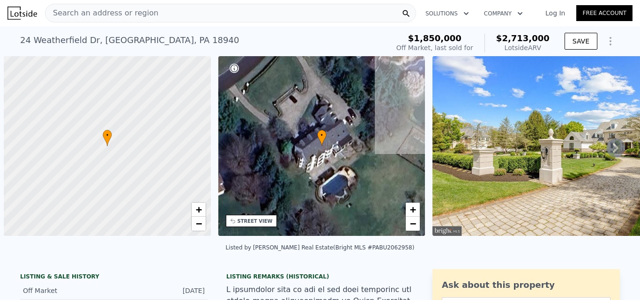
scroll to position [0, 4]
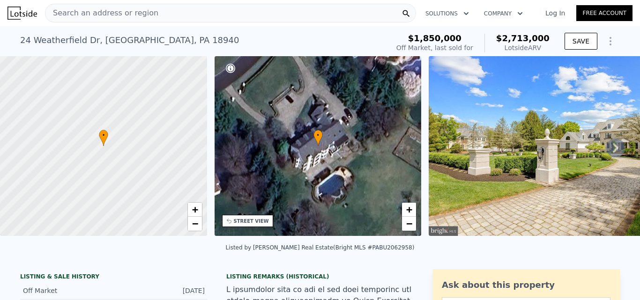
click at [311, 177] on div "• + −" at bounding box center [318, 146] width 207 height 180
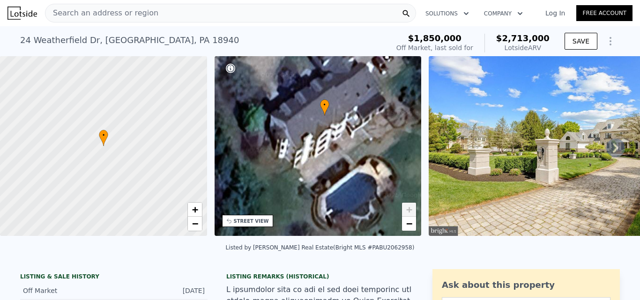
click at [356, 164] on div "• + −" at bounding box center [318, 146] width 207 height 180
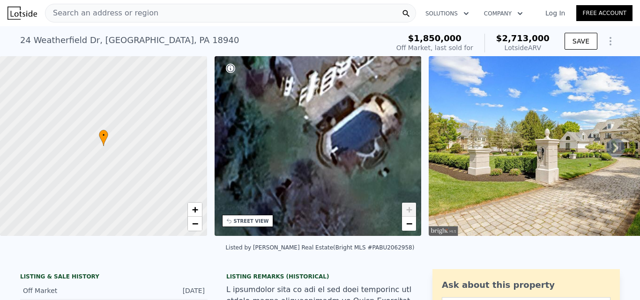
drag, startPoint x: 331, startPoint y: 152, endPoint x: 336, endPoint y: 90, distance: 62.5
click at [336, 90] on div "• + −" at bounding box center [318, 146] width 207 height 180
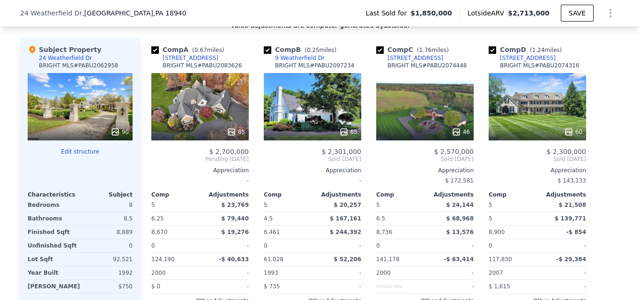
scroll to position [984, 0]
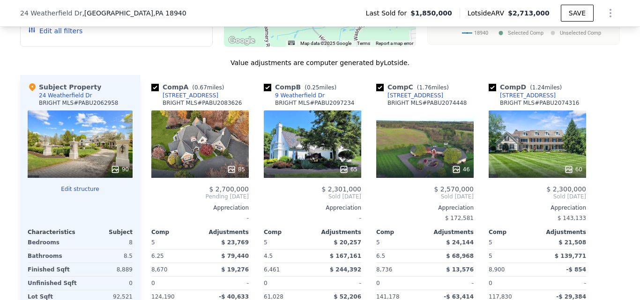
click at [310, 163] on div "65" at bounding box center [312, 144] width 97 height 67
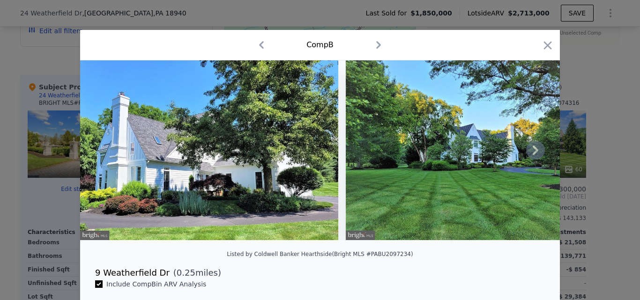
click at [533, 153] on icon at bounding box center [536, 150] width 6 height 9
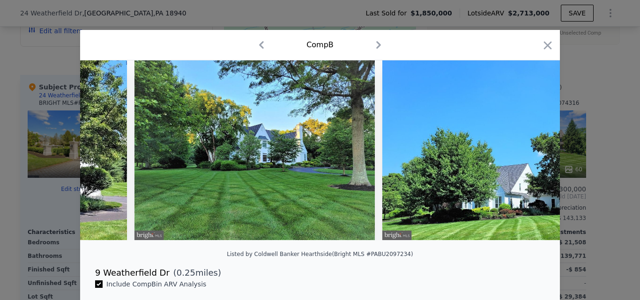
scroll to position [0, 225]
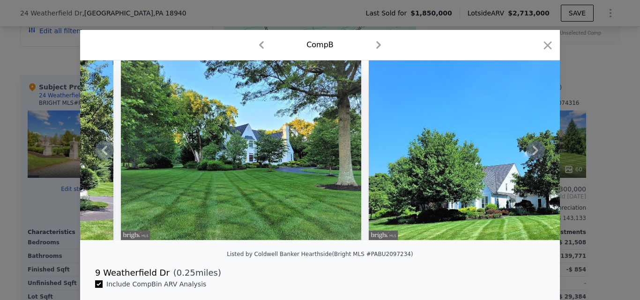
click at [533, 153] on icon at bounding box center [536, 150] width 6 height 9
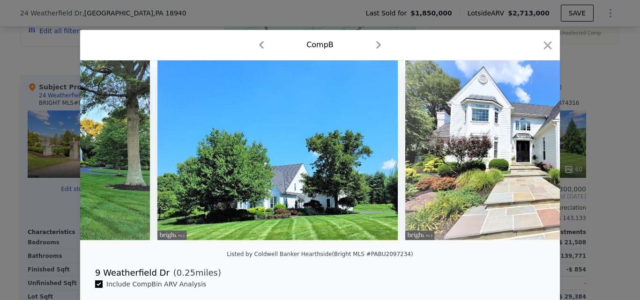
scroll to position [0, 450]
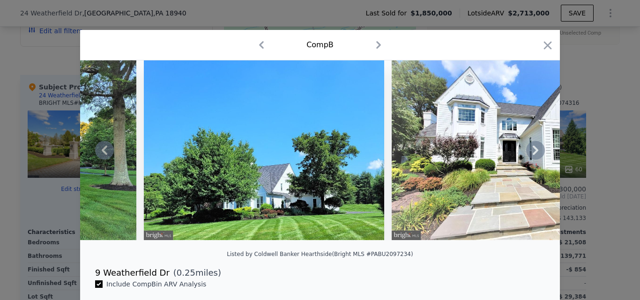
click at [533, 153] on icon at bounding box center [536, 150] width 6 height 9
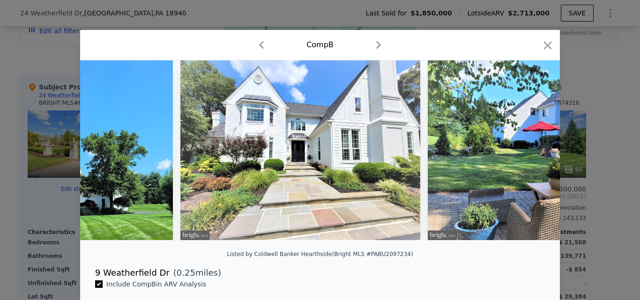
scroll to position [0, 675]
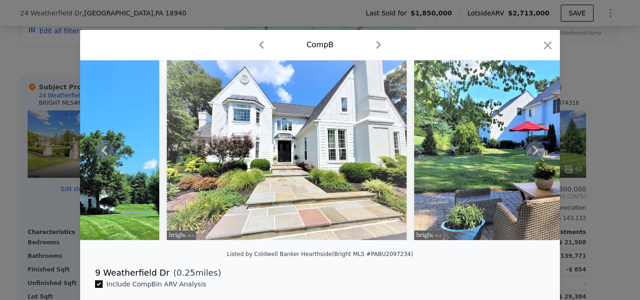
click at [533, 153] on icon at bounding box center [536, 150] width 6 height 9
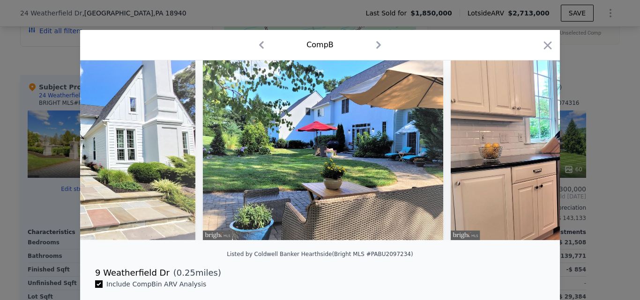
scroll to position [0, 900]
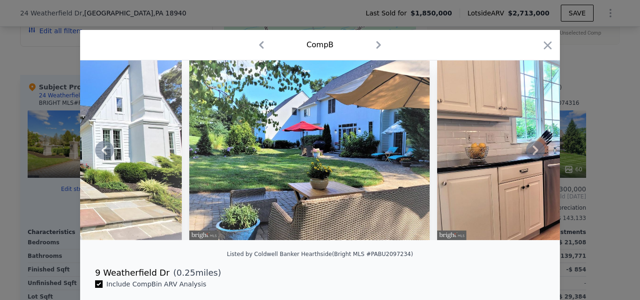
click at [533, 153] on icon at bounding box center [536, 150] width 6 height 9
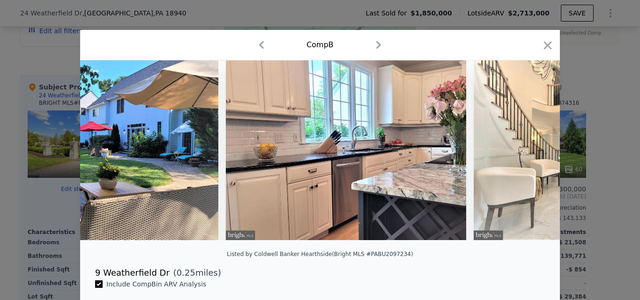
scroll to position [0, 1125]
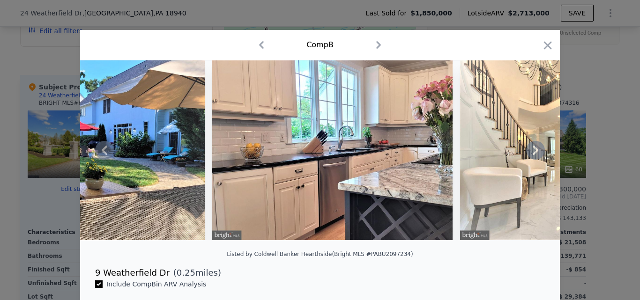
click at [533, 153] on icon at bounding box center [536, 150] width 6 height 9
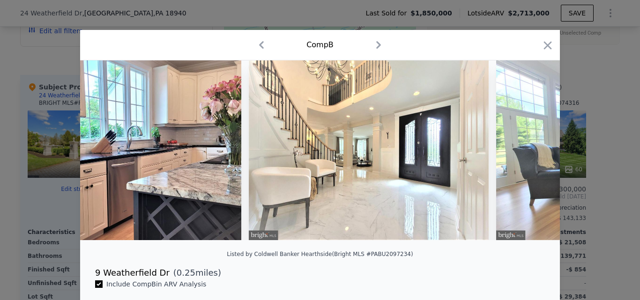
scroll to position [0, 1350]
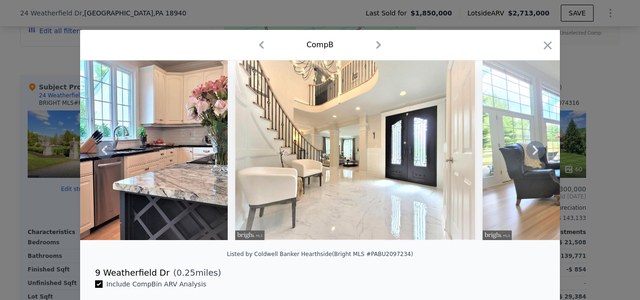
click at [533, 153] on icon at bounding box center [536, 150] width 6 height 9
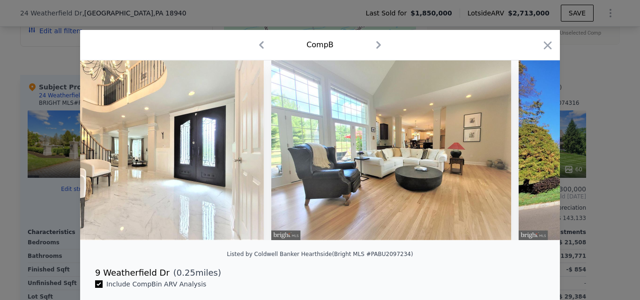
scroll to position [0, 1574]
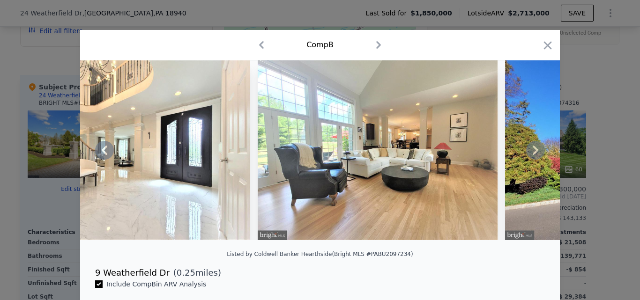
click at [533, 153] on icon at bounding box center [536, 150] width 6 height 9
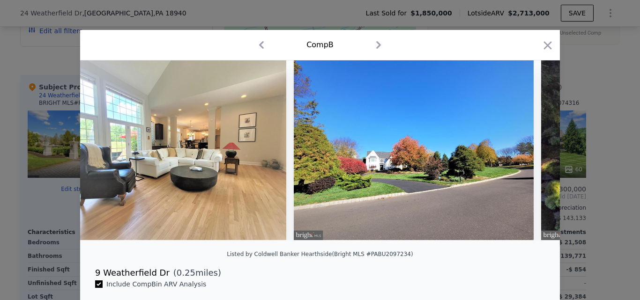
scroll to position [0, 1799]
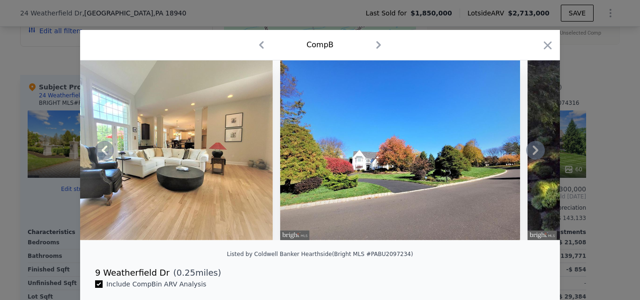
click at [533, 153] on icon at bounding box center [536, 150] width 6 height 9
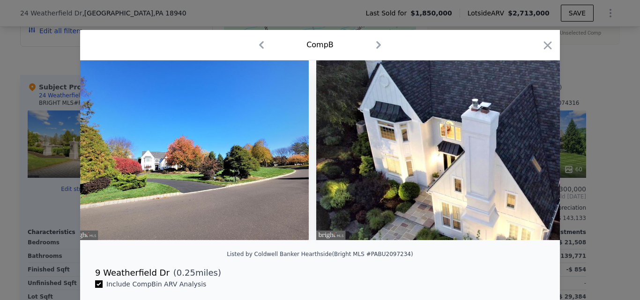
scroll to position [0, 2024]
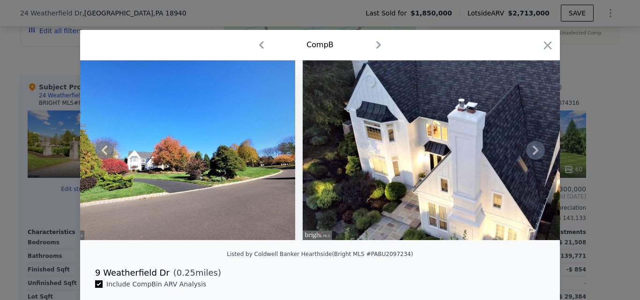
click at [533, 153] on icon at bounding box center [536, 150] width 6 height 9
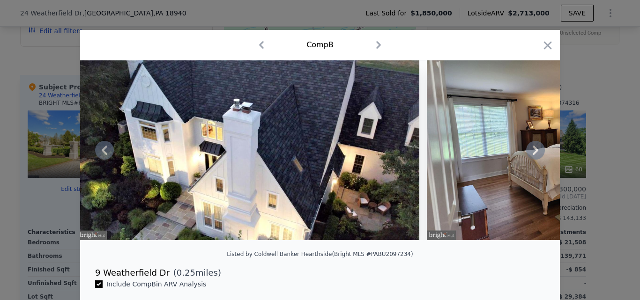
click at [533, 153] on icon at bounding box center [536, 150] width 6 height 9
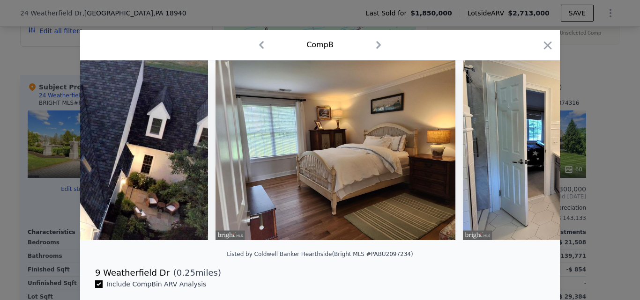
scroll to position [0, 2474]
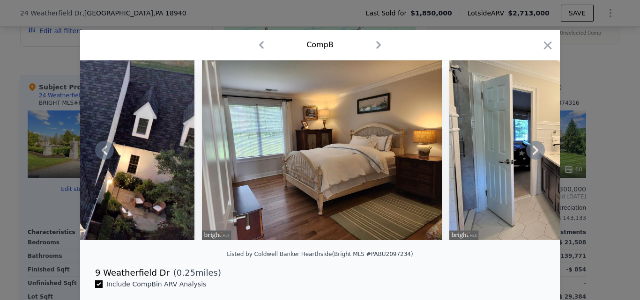
click at [533, 153] on icon at bounding box center [536, 150] width 6 height 9
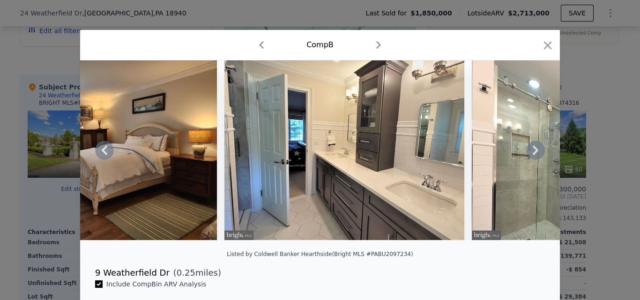
click at [533, 153] on icon at bounding box center [536, 150] width 6 height 9
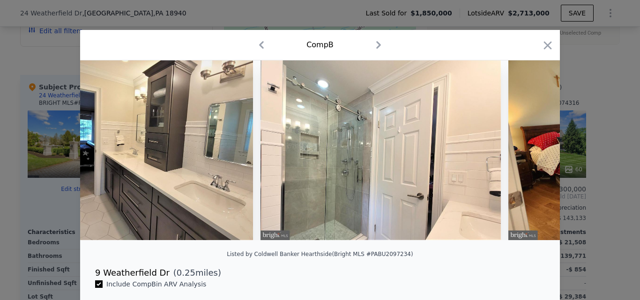
scroll to position [0, 2924]
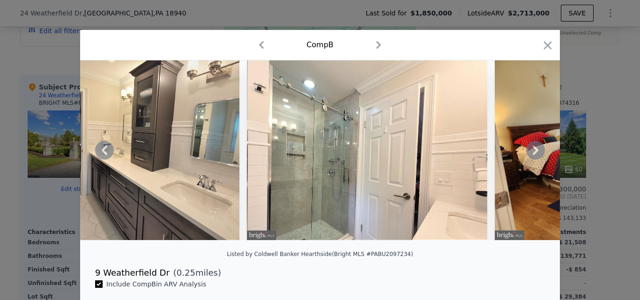
click at [533, 153] on icon at bounding box center [536, 150] width 6 height 9
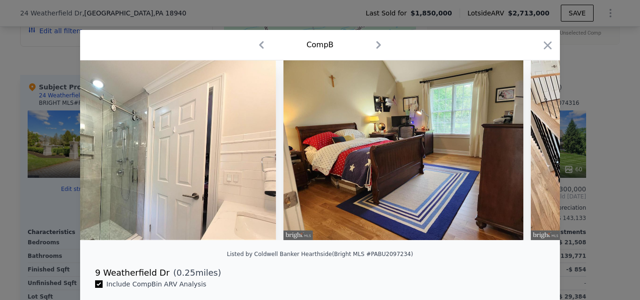
scroll to position [0, 3149]
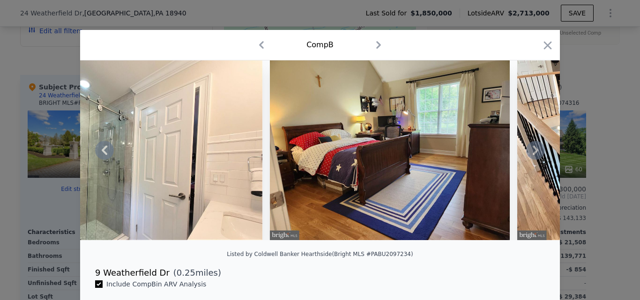
click at [533, 153] on icon at bounding box center [536, 150] width 6 height 9
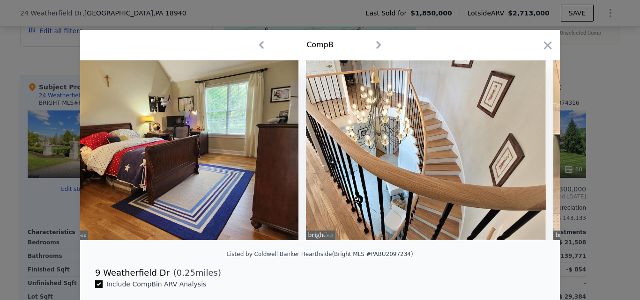
scroll to position [0, 3374]
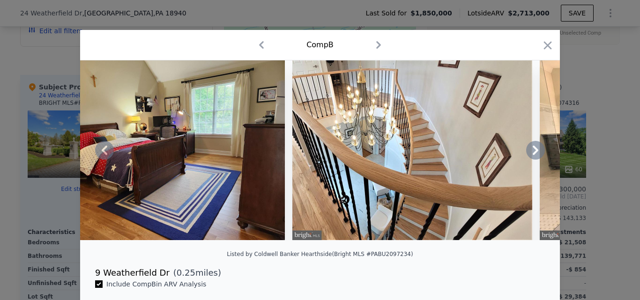
click at [533, 153] on icon at bounding box center [536, 150] width 6 height 9
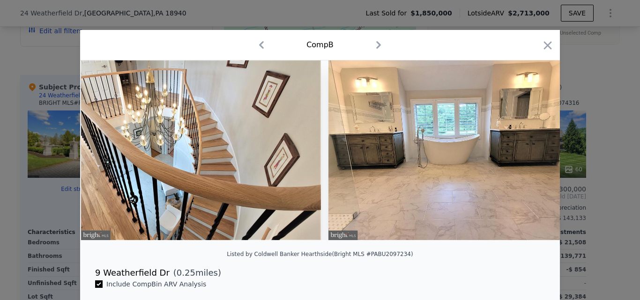
scroll to position [0, 3599]
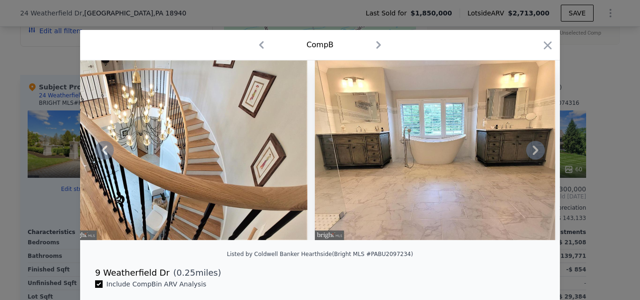
click at [533, 153] on icon at bounding box center [536, 150] width 6 height 9
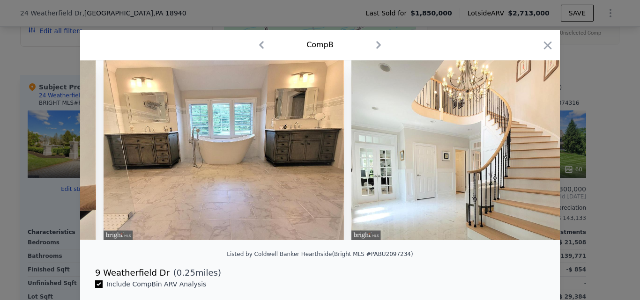
scroll to position [0, 3824]
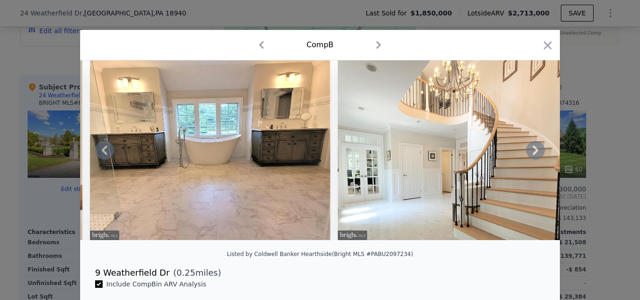
click at [533, 153] on icon at bounding box center [536, 150] width 6 height 9
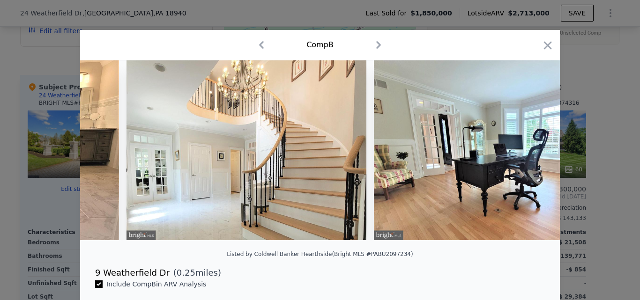
scroll to position [0, 4049]
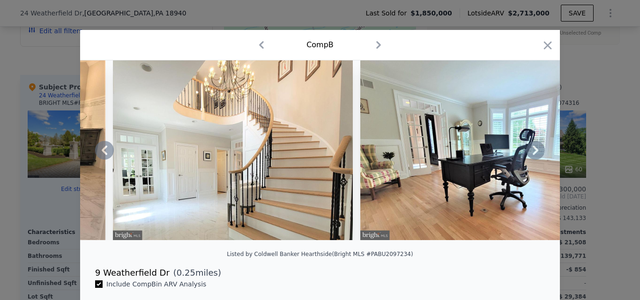
click at [533, 153] on icon at bounding box center [536, 150] width 6 height 9
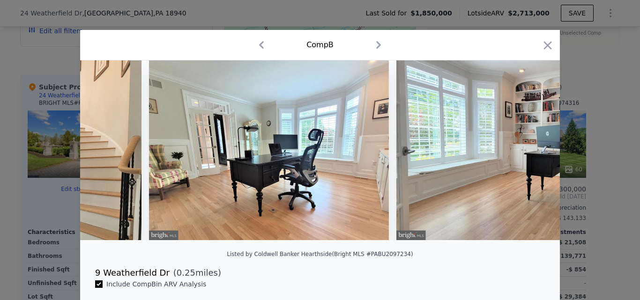
scroll to position [0, 4274]
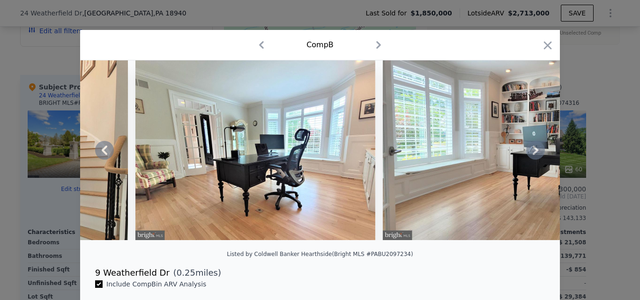
click at [533, 153] on icon at bounding box center [536, 150] width 6 height 9
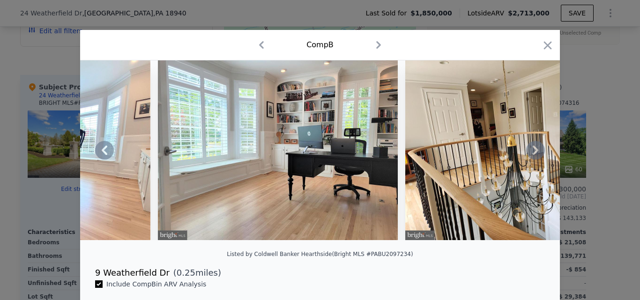
click at [533, 153] on icon at bounding box center [536, 150] width 6 height 9
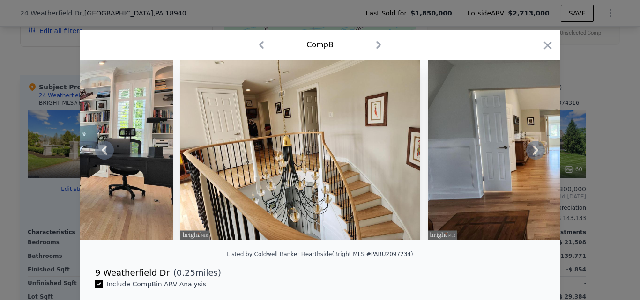
click at [533, 153] on icon at bounding box center [536, 150] width 6 height 9
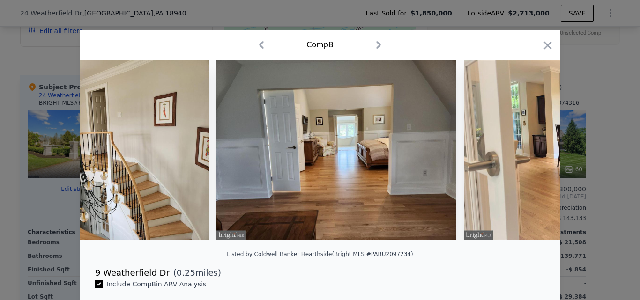
scroll to position [0, 4948]
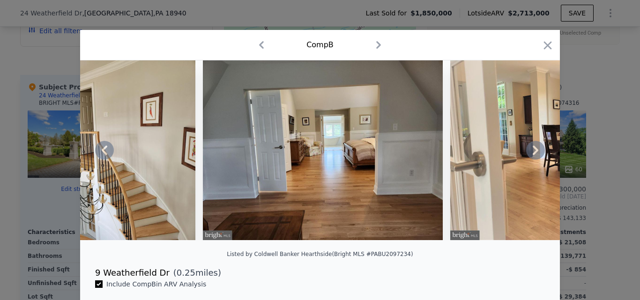
click at [533, 153] on icon at bounding box center [536, 150] width 6 height 9
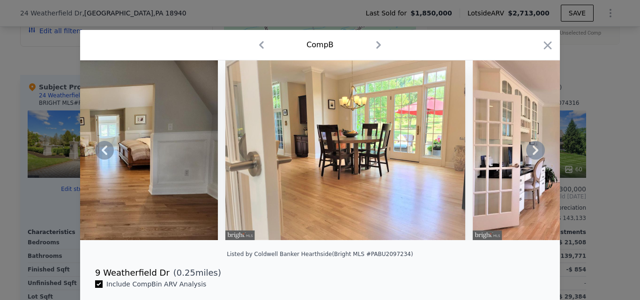
click at [533, 153] on icon at bounding box center [536, 150] width 6 height 9
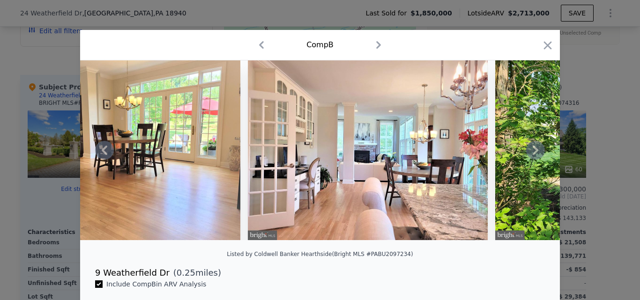
click at [533, 153] on icon at bounding box center [536, 150] width 6 height 9
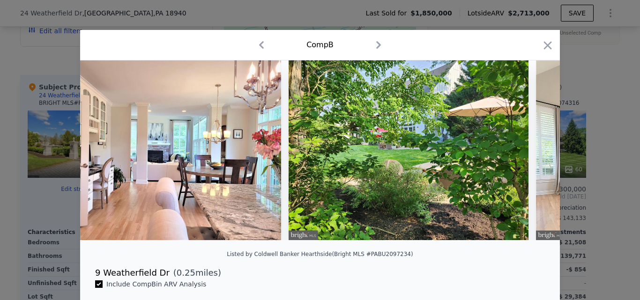
scroll to position [0, 5623]
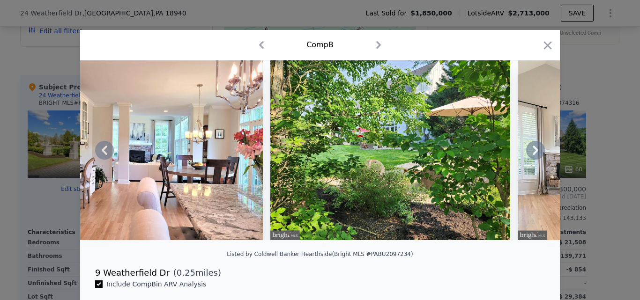
click at [533, 153] on icon at bounding box center [536, 150] width 6 height 9
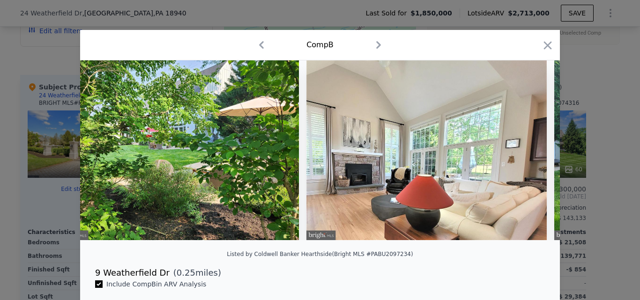
scroll to position [0, 5848]
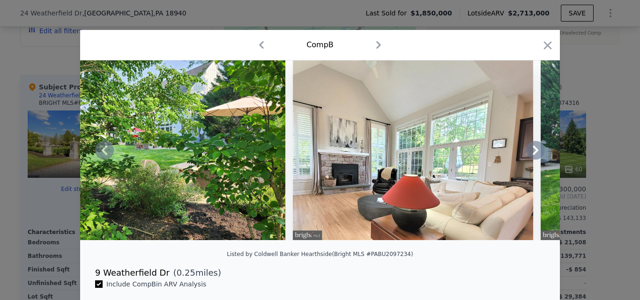
click at [533, 153] on icon at bounding box center [536, 150] width 6 height 9
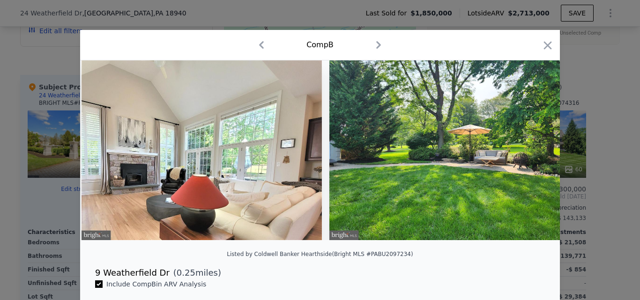
scroll to position [0, 6073]
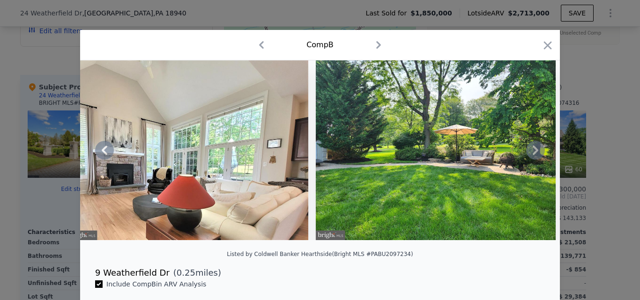
click at [533, 153] on icon at bounding box center [536, 150] width 6 height 9
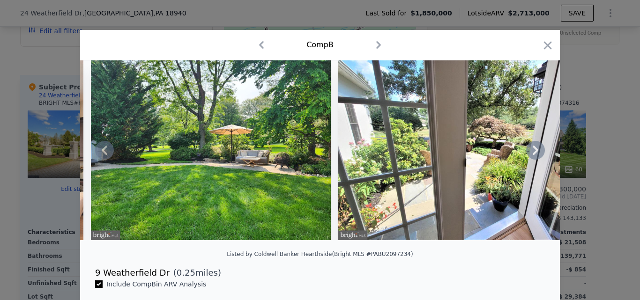
click at [533, 153] on icon at bounding box center [536, 150] width 6 height 9
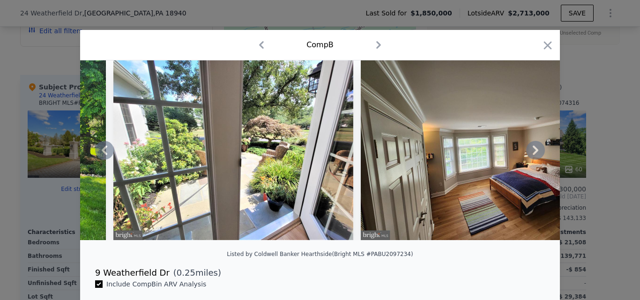
click at [533, 153] on icon at bounding box center [536, 150] width 6 height 9
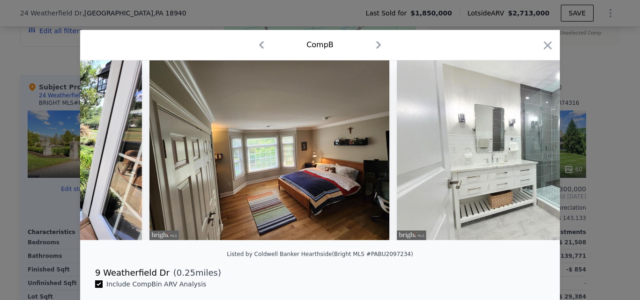
scroll to position [0, 6748]
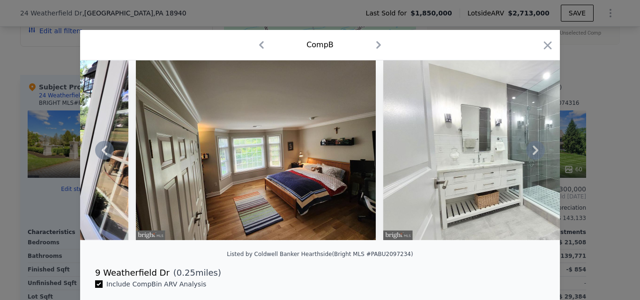
click at [533, 153] on icon at bounding box center [536, 150] width 6 height 9
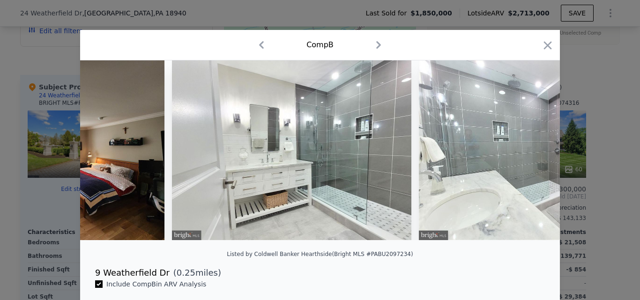
scroll to position [0, 6973]
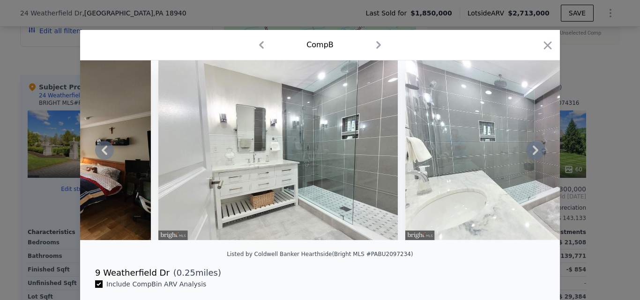
click at [533, 153] on icon at bounding box center [536, 150] width 6 height 9
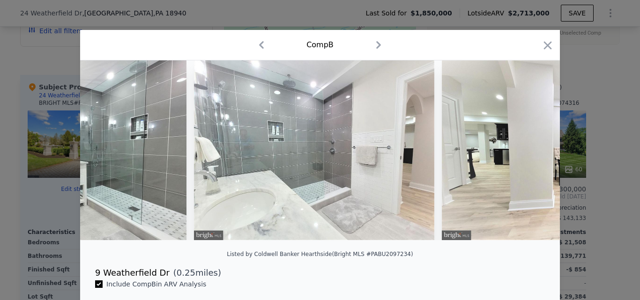
scroll to position [0, 7198]
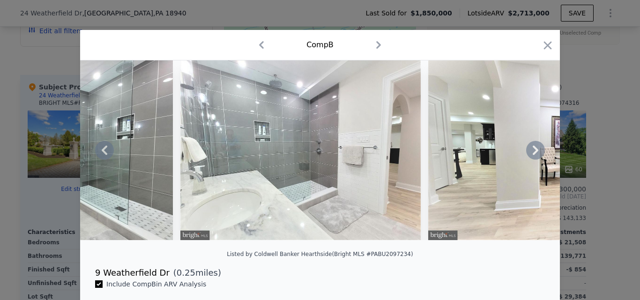
click at [532, 153] on div at bounding box center [320, 150] width 480 height 180
click at [533, 153] on icon at bounding box center [536, 150] width 6 height 9
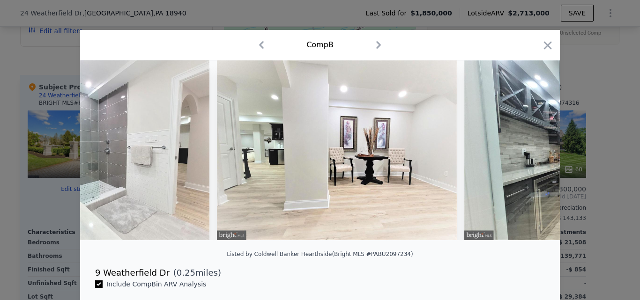
scroll to position [0, 7423]
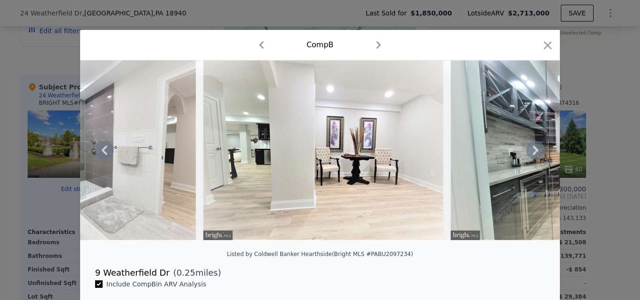
click at [533, 153] on icon at bounding box center [536, 150] width 6 height 9
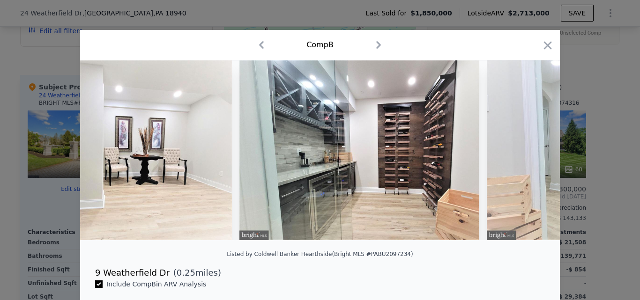
scroll to position [0, 7647]
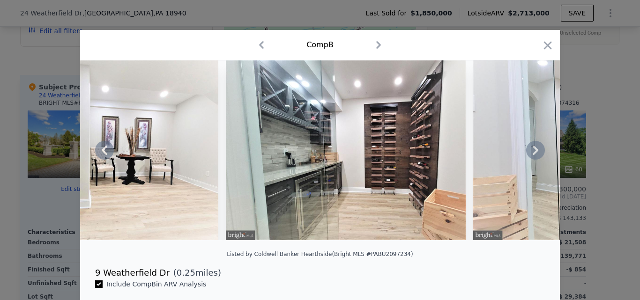
click at [533, 153] on icon at bounding box center [536, 150] width 6 height 9
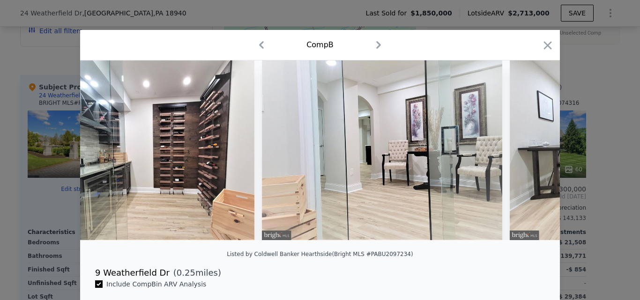
scroll to position [0, 7872]
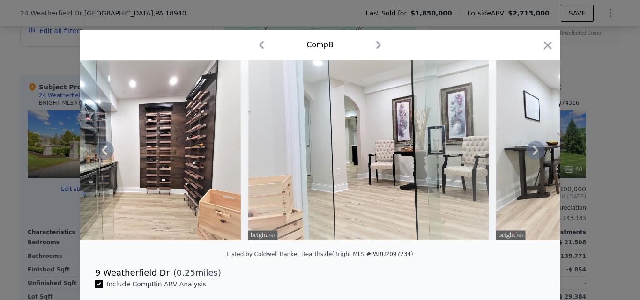
click at [533, 153] on icon at bounding box center [536, 150] width 6 height 9
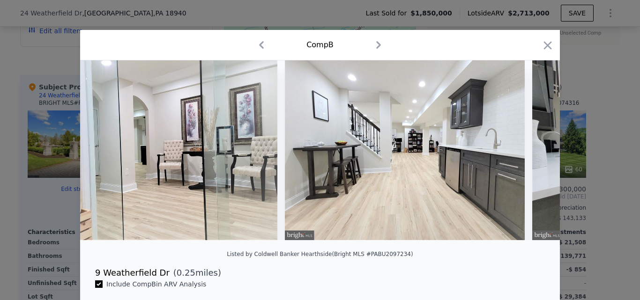
scroll to position [0, 8097]
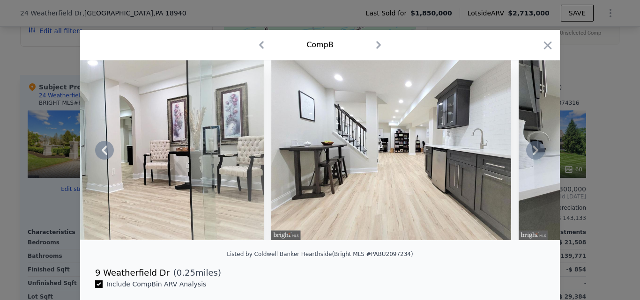
click at [532, 153] on div at bounding box center [320, 150] width 480 height 180
click at [533, 153] on icon at bounding box center [536, 150] width 6 height 9
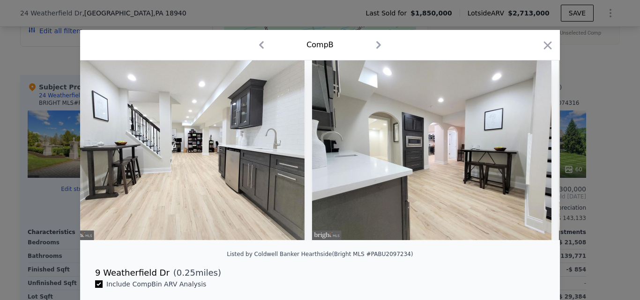
scroll to position [0, 8322]
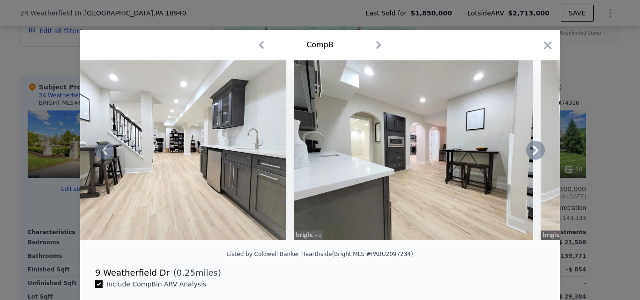
click at [533, 153] on icon at bounding box center [536, 150] width 6 height 9
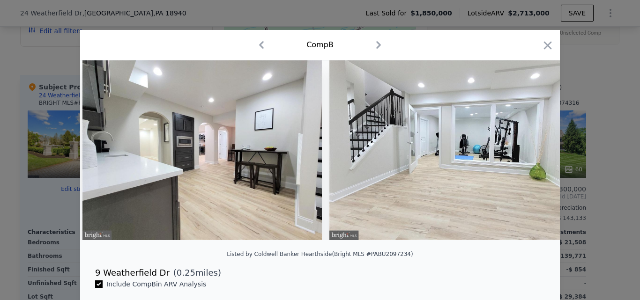
scroll to position [0, 8547]
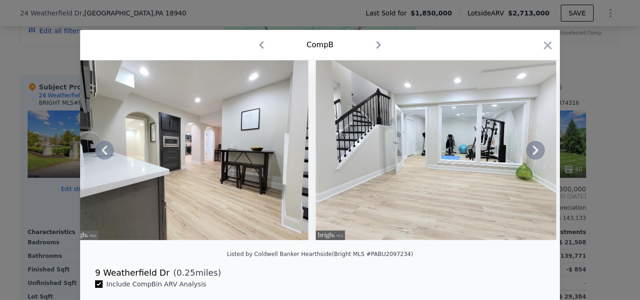
click at [533, 153] on icon at bounding box center [536, 150] width 6 height 9
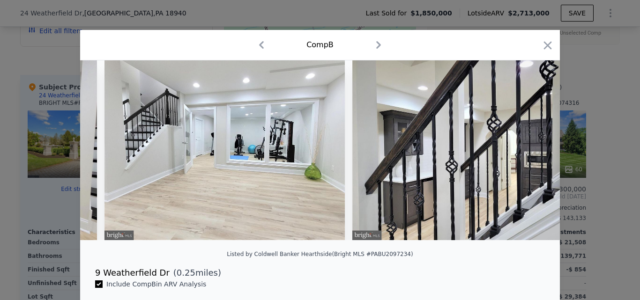
scroll to position [0, 8772]
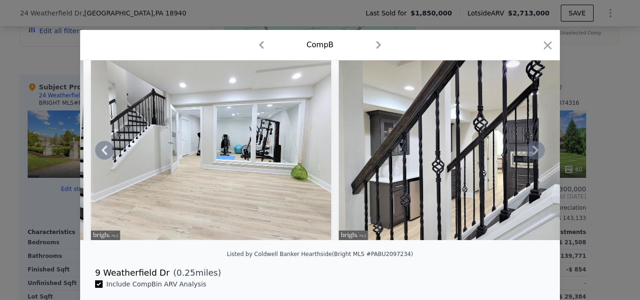
click at [532, 153] on div at bounding box center [320, 150] width 480 height 180
click at [533, 153] on icon at bounding box center [536, 150] width 6 height 9
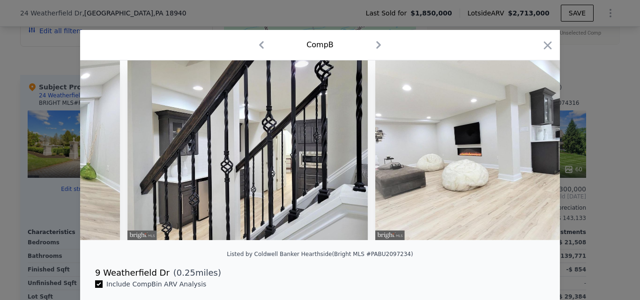
scroll to position [0, 8997]
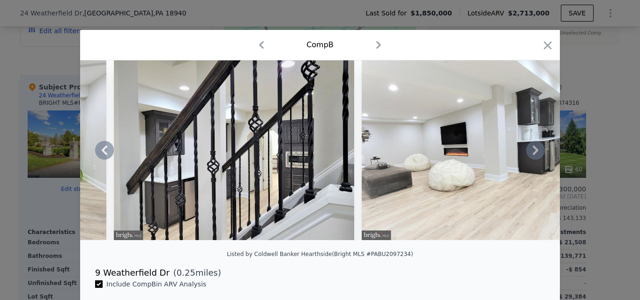
click at [533, 153] on icon at bounding box center [536, 150] width 6 height 9
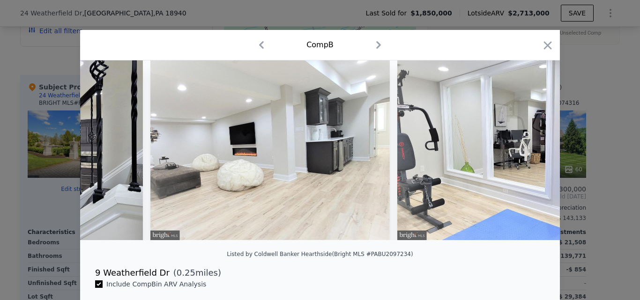
scroll to position [0, 9222]
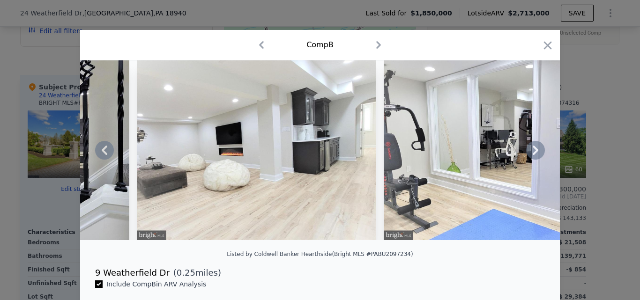
click at [532, 153] on div at bounding box center [320, 150] width 480 height 180
click at [533, 153] on icon at bounding box center [536, 150] width 6 height 9
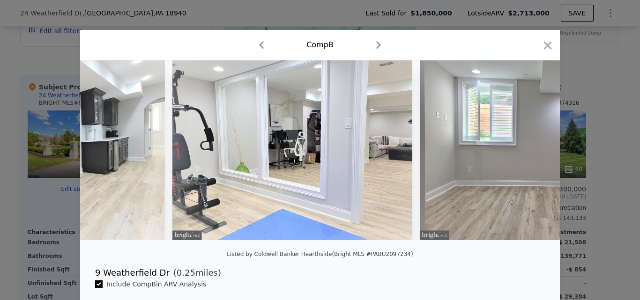
scroll to position [0, 9447]
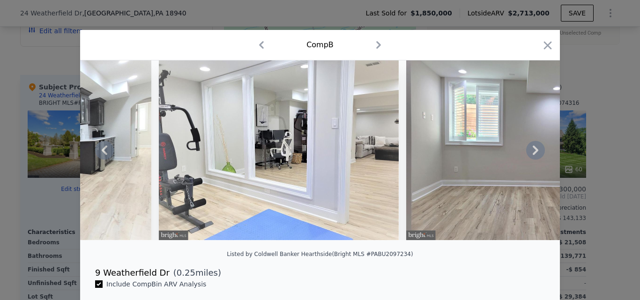
click at [533, 153] on icon at bounding box center [536, 150] width 6 height 9
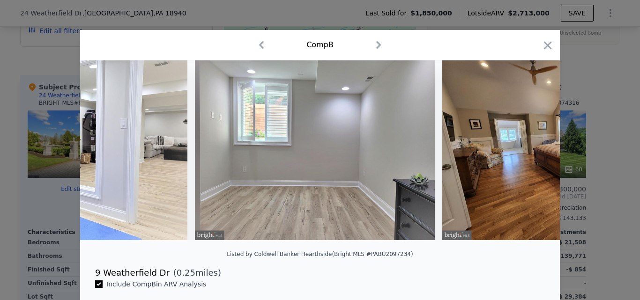
scroll to position [0, 9672]
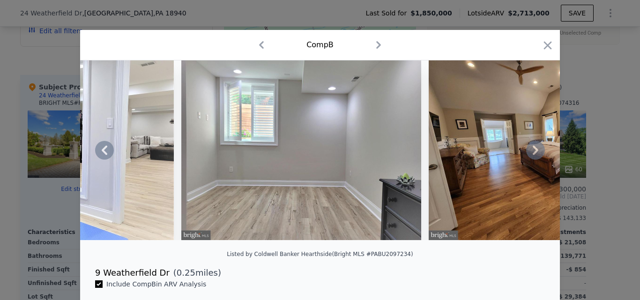
click at [533, 153] on icon at bounding box center [536, 150] width 6 height 9
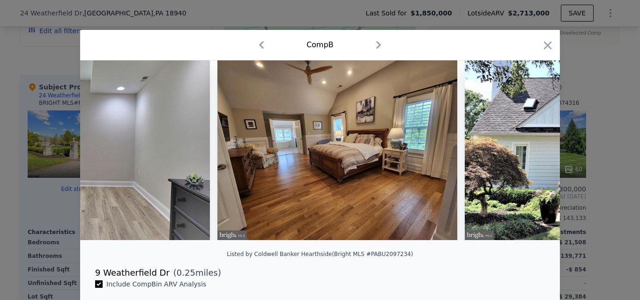
scroll to position [0, 9897]
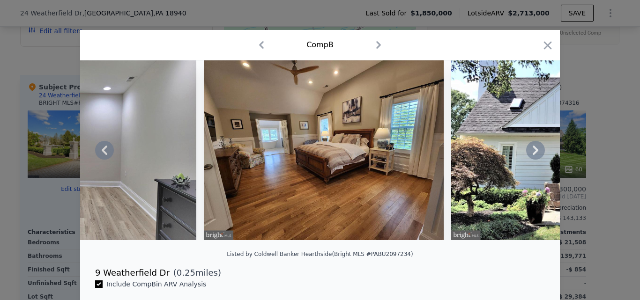
click at [533, 153] on icon at bounding box center [536, 150] width 6 height 9
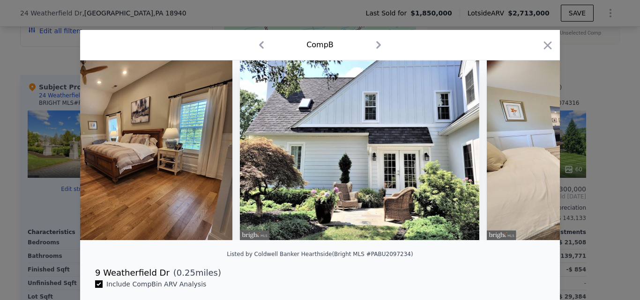
scroll to position [0, 10122]
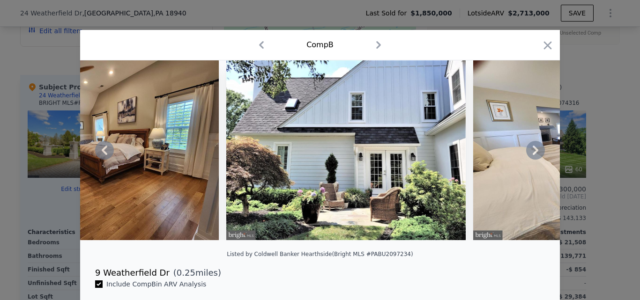
click at [533, 153] on icon at bounding box center [536, 150] width 6 height 9
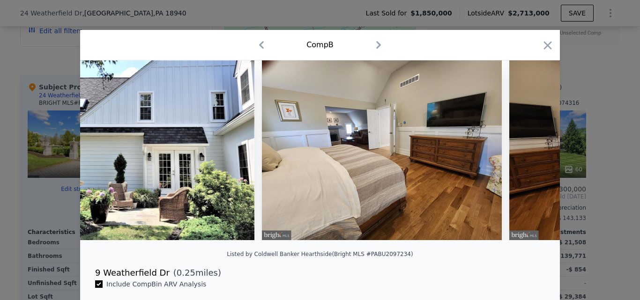
scroll to position [0, 10347]
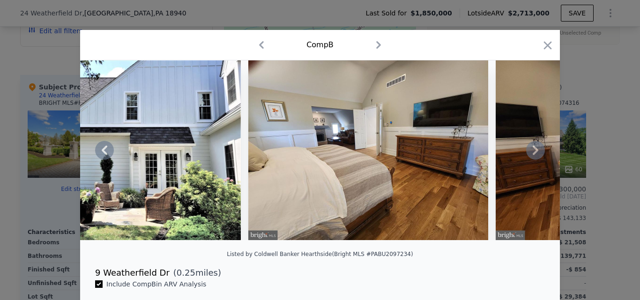
click at [533, 153] on icon at bounding box center [536, 150] width 6 height 9
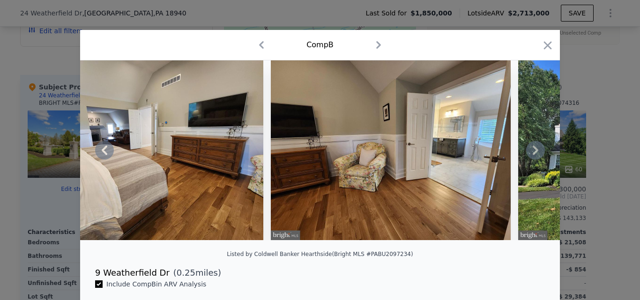
click at [533, 153] on icon at bounding box center [536, 150] width 6 height 9
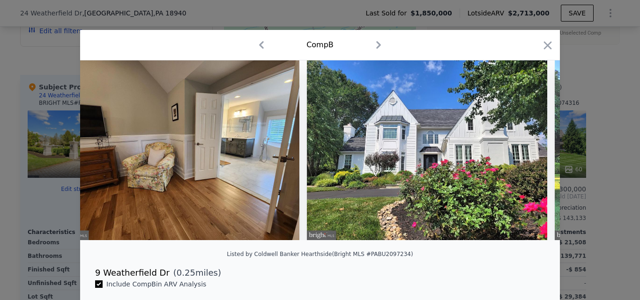
scroll to position [0, 10796]
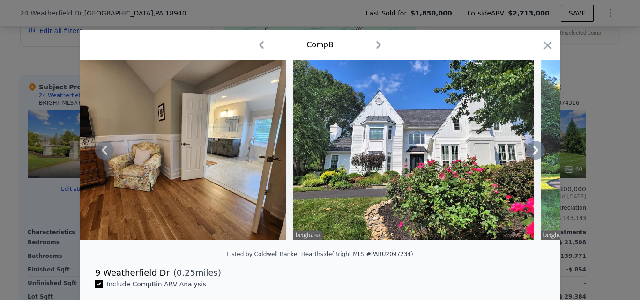
click at [533, 153] on icon at bounding box center [536, 150] width 6 height 9
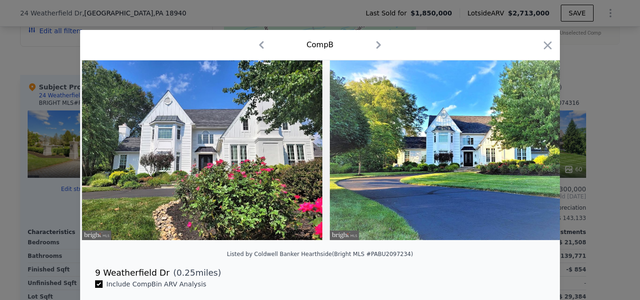
scroll to position [0, 11021]
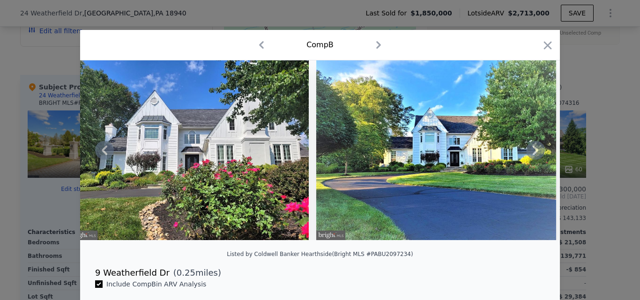
click at [533, 153] on icon at bounding box center [536, 150] width 6 height 9
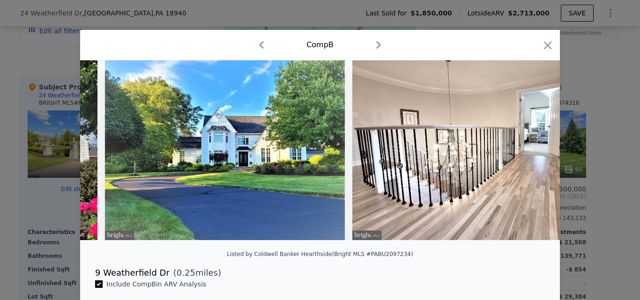
scroll to position [0, 11246]
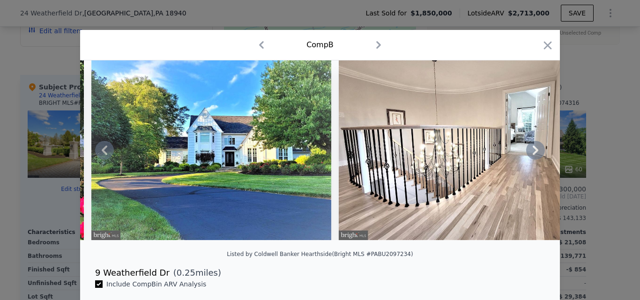
click at [533, 153] on icon at bounding box center [536, 150] width 6 height 9
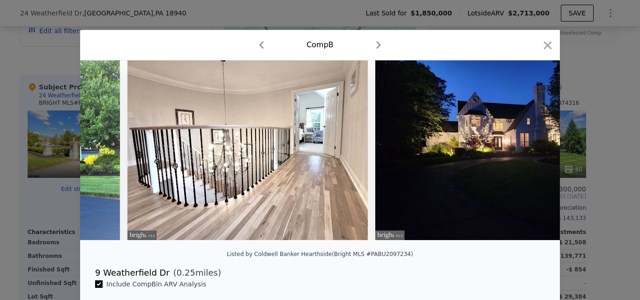
scroll to position [0, 11471]
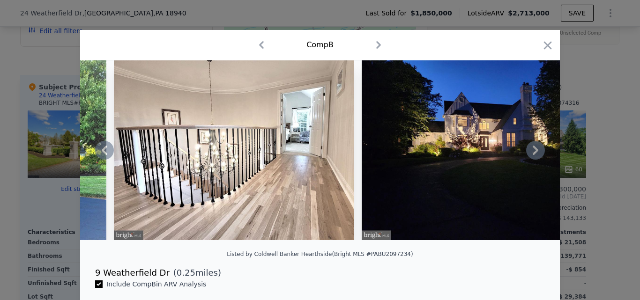
click at [533, 153] on icon at bounding box center [536, 150] width 6 height 9
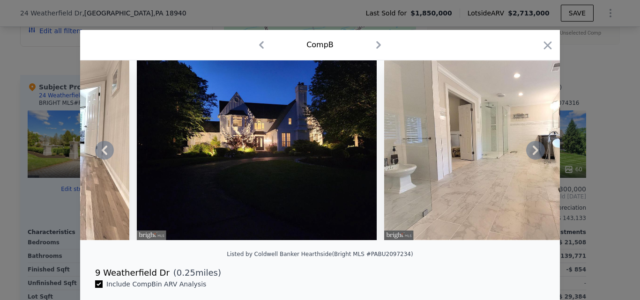
click at [533, 153] on icon at bounding box center [536, 150] width 6 height 9
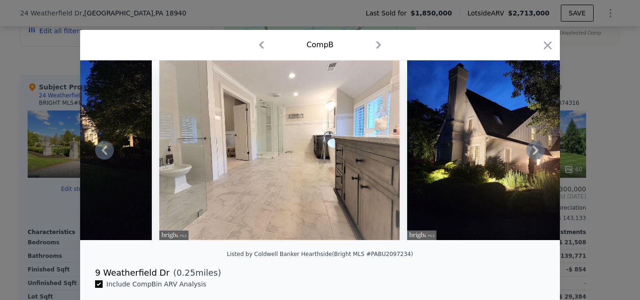
click at [533, 153] on icon at bounding box center [536, 150] width 6 height 9
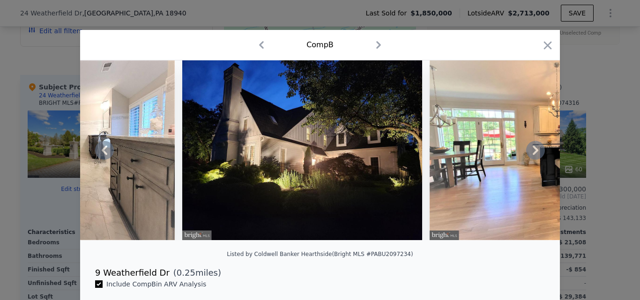
click at [533, 153] on icon at bounding box center [536, 150] width 6 height 9
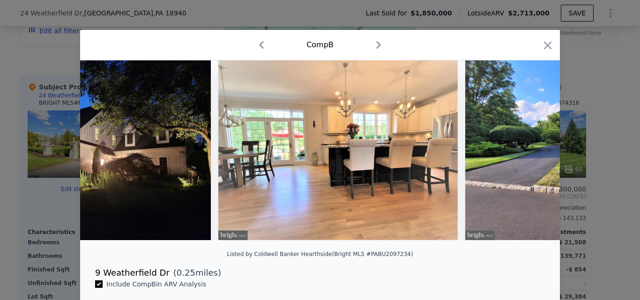
scroll to position [0, 12371]
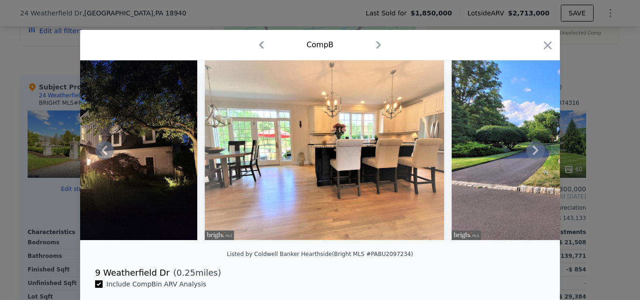
click at [533, 153] on icon at bounding box center [536, 150] width 6 height 9
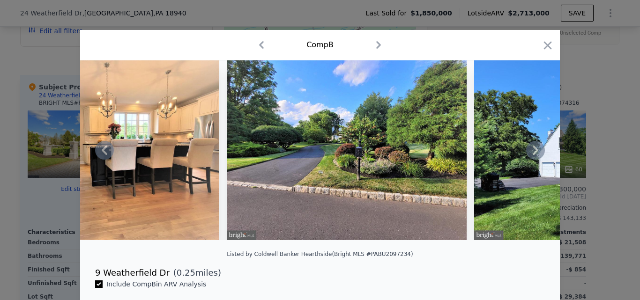
click at [533, 153] on icon at bounding box center [536, 150] width 6 height 9
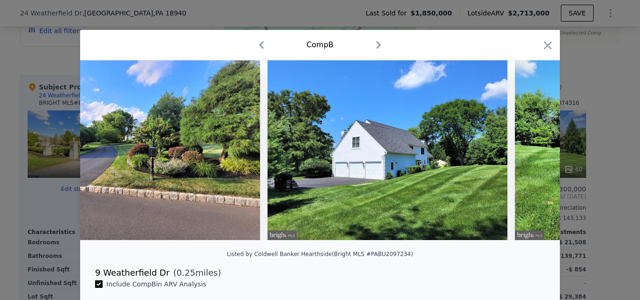
scroll to position [0, 12821]
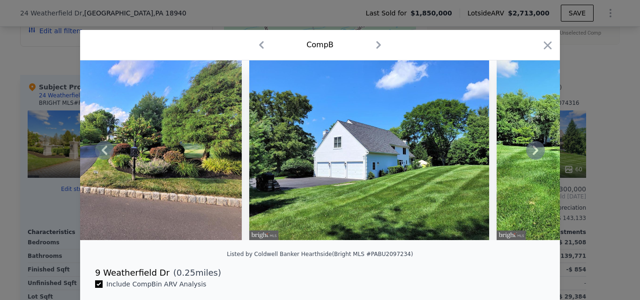
click at [533, 153] on icon at bounding box center [536, 150] width 6 height 9
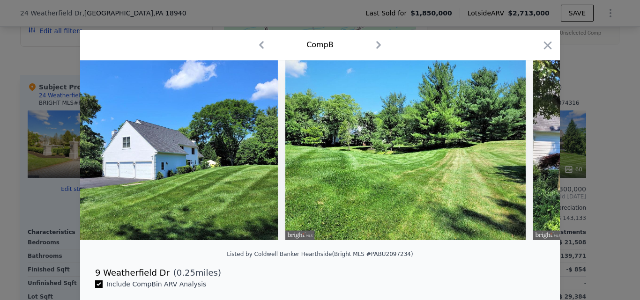
scroll to position [0, 13046]
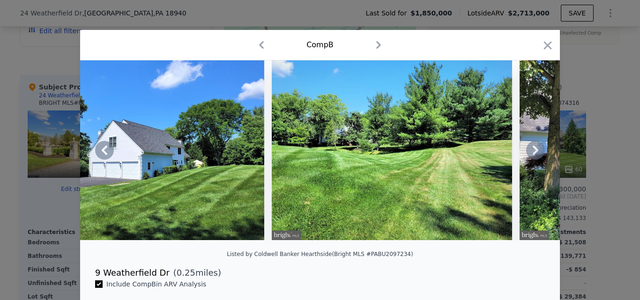
click at [532, 153] on div at bounding box center [320, 150] width 480 height 180
click at [533, 153] on icon at bounding box center [536, 150] width 6 height 9
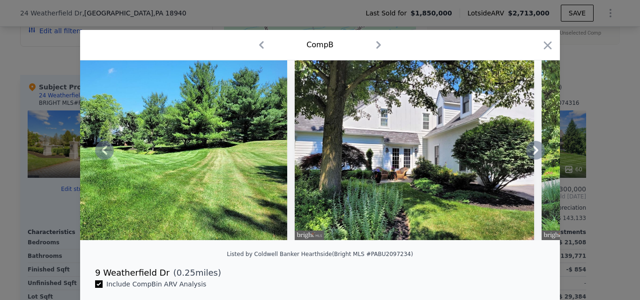
click at [533, 153] on icon at bounding box center [536, 150] width 6 height 9
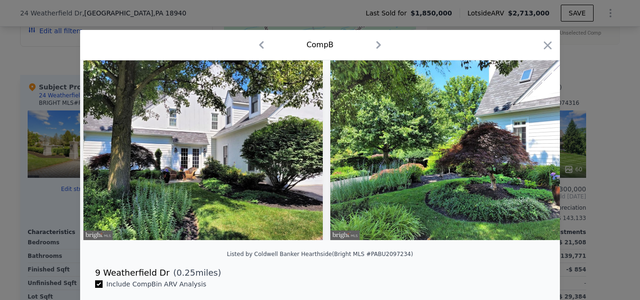
scroll to position [0, 13496]
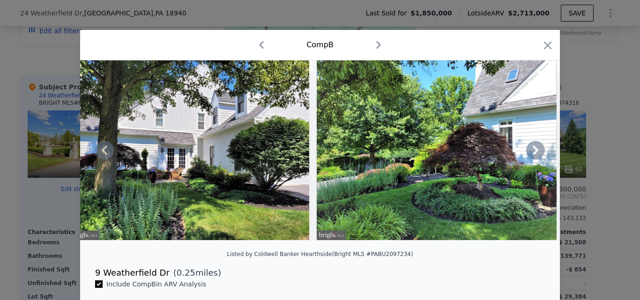
click at [533, 153] on icon at bounding box center [536, 150] width 6 height 9
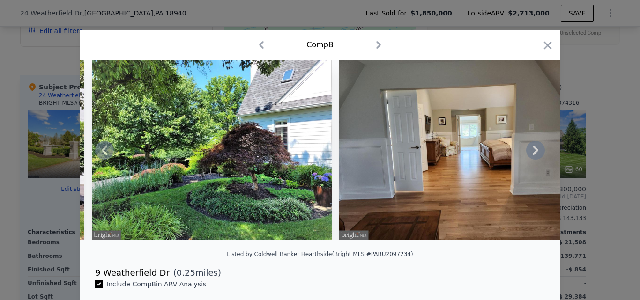
click at [533, 153] on icon at bounding box center [536, 150] width 6 height 9
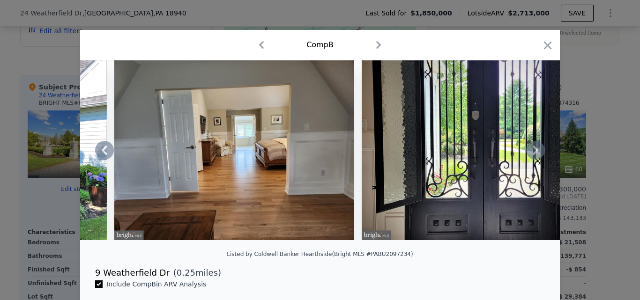
click at [533, 153] on icon at bounding box center [536, 150] width 6 height 9
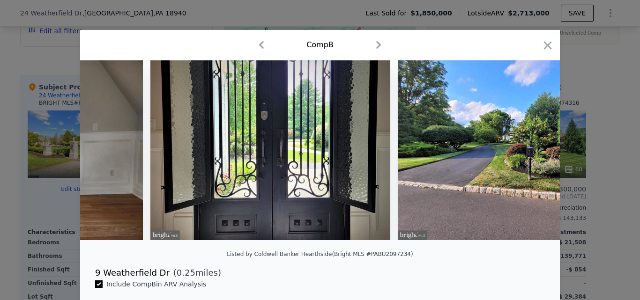
scroll to position [0, 14170]
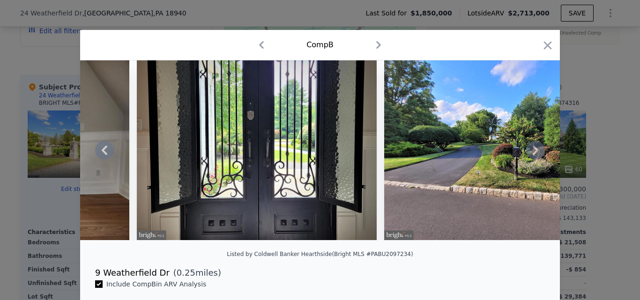
click at [533, 153] on icon at bounding box center [536, 150] width 6 height 9
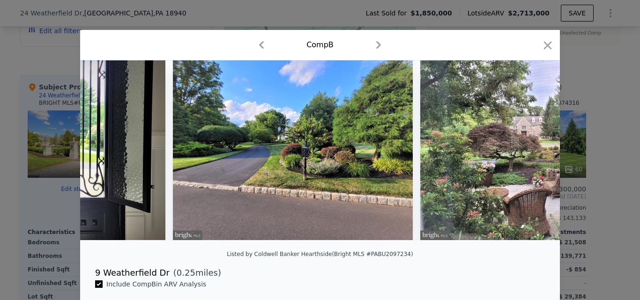
scroll to position [0, 14395]
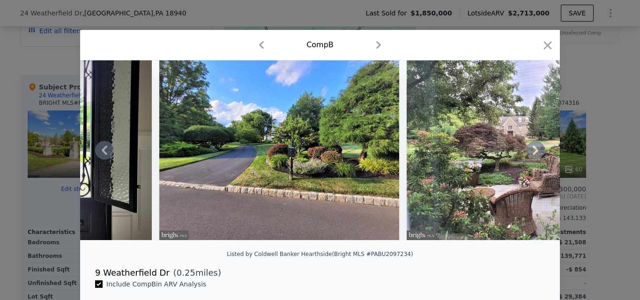
click at [533, 153] on icon at bounding box center [536, 150] width 6 height 9
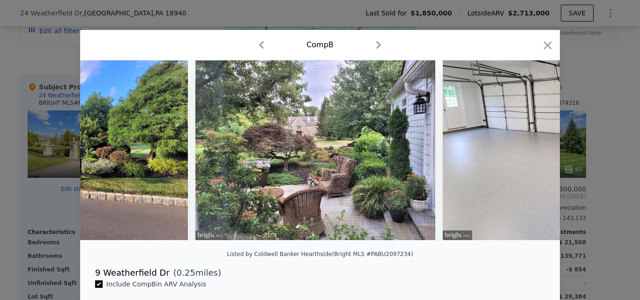
scroll to position [0, 14620]
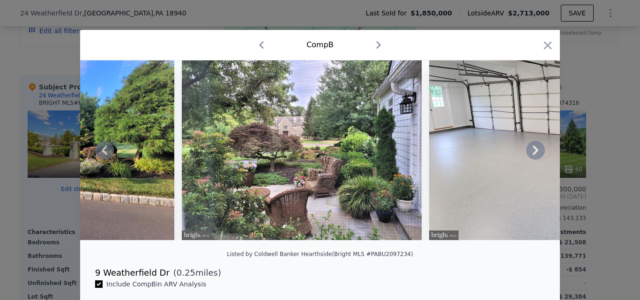
click at [533, 153] on icon at bounding box center [536, 150] width 6 height 9
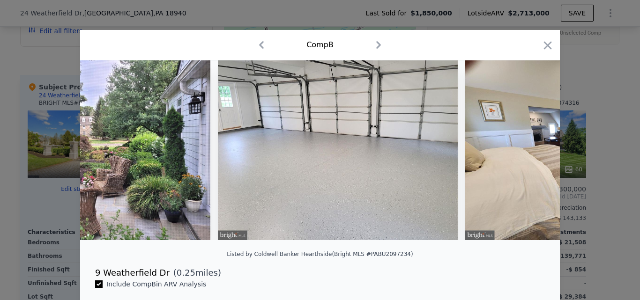
scroll to position [0, 14845]
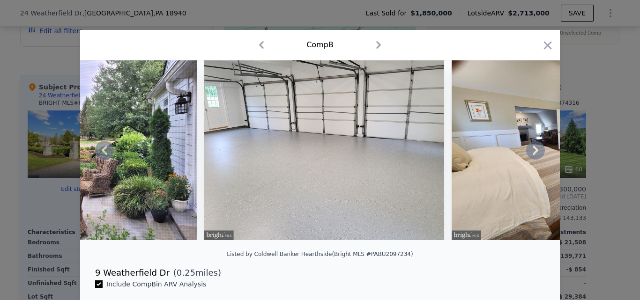
click at [533, 153] on icon at bounding box center [536, 150] width 6 height 9
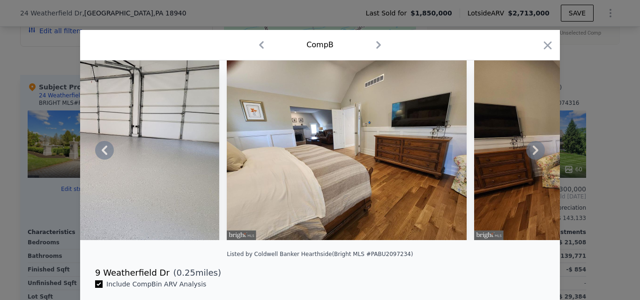
click at [533, 153] on icon at bounding box center [536, 150] width 6 height 9
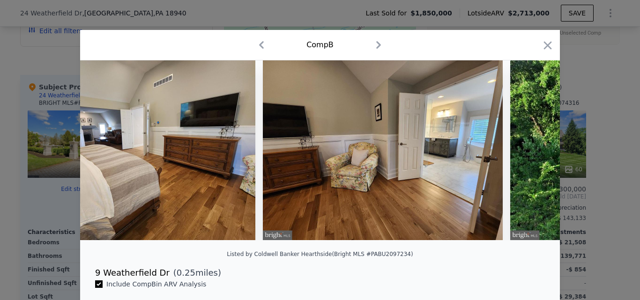
scroll to position [0, 15295]
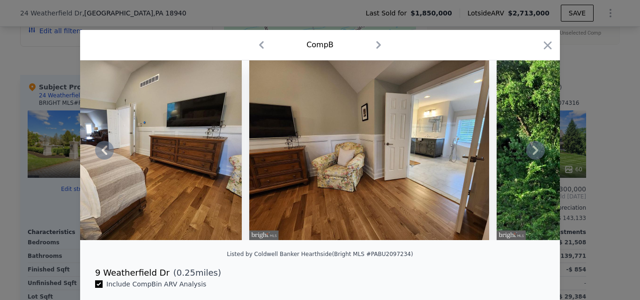
click at [533, 153] on icon at bounding box center [536, 150] width 6 height 9
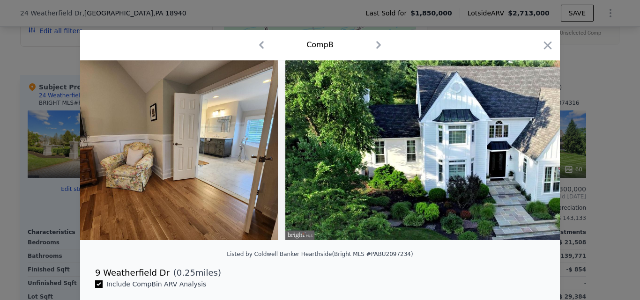
scroll to position [0, 0]
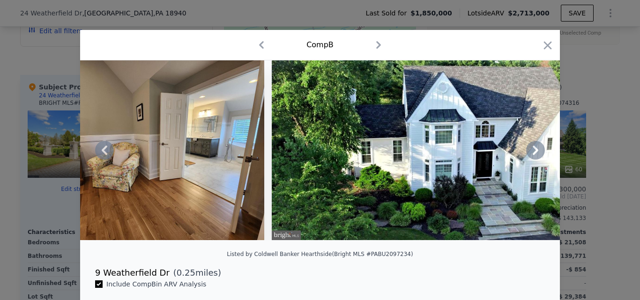
click at [533, 153] on icon at bounding box center [536, 150] width 6 height 9
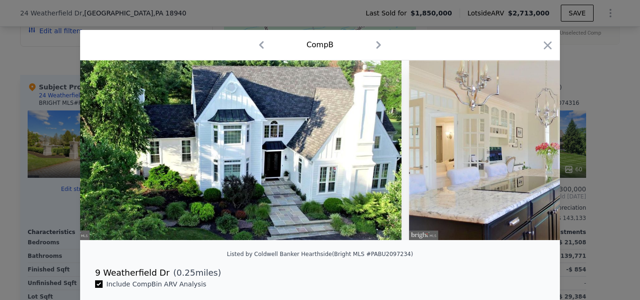
scroll to position [0, 15745]
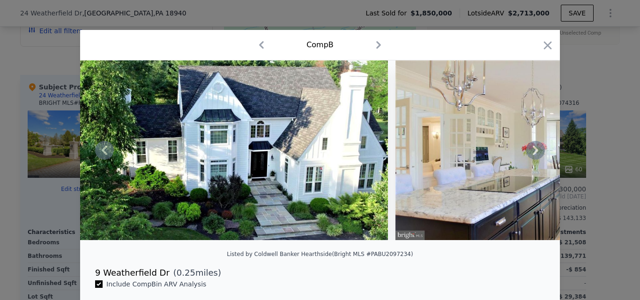
click at [533, 153] on icon at bounding box center [536, 150] width 6 height 9
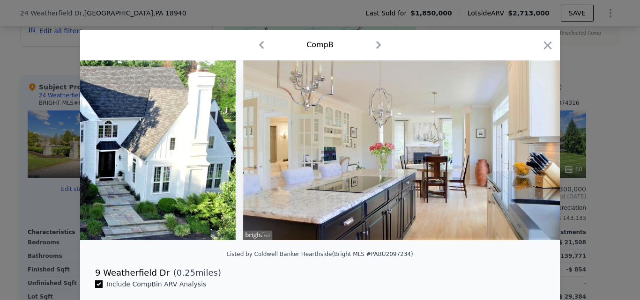
scroll to position [0, 15900]
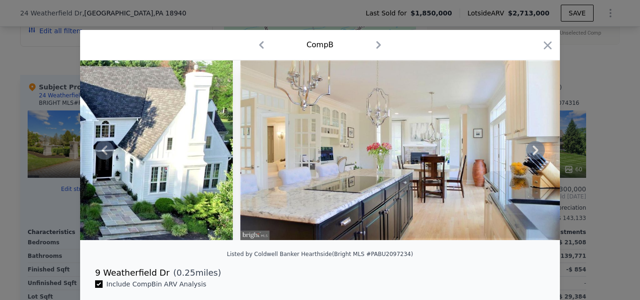
click at [533, 153] on icon at bounding box center [536, 150] width 6 height 9
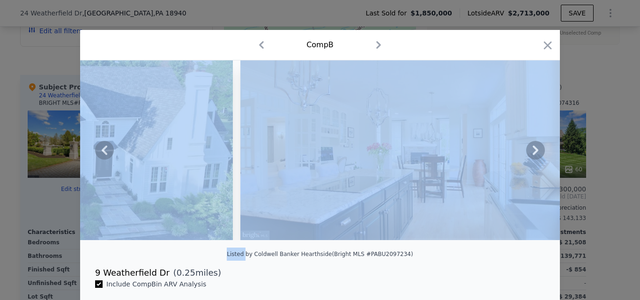
click at [533, 153] on icon at bounding box center [536, 150] width 6 height 9
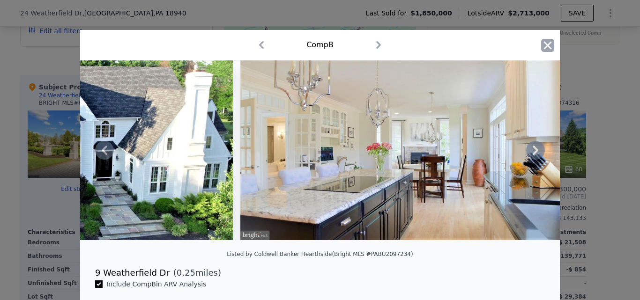
click at [547, 44] on icon "button" at bounding box center [547, 45] width 13 height 13
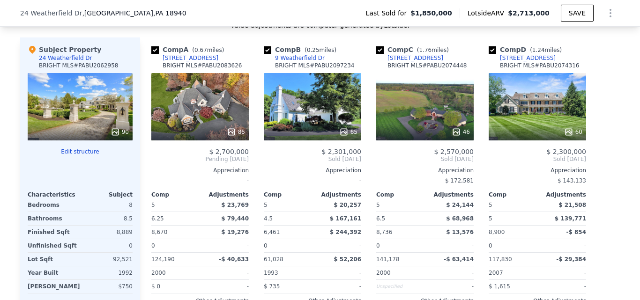
scroll to position [1017, 0]
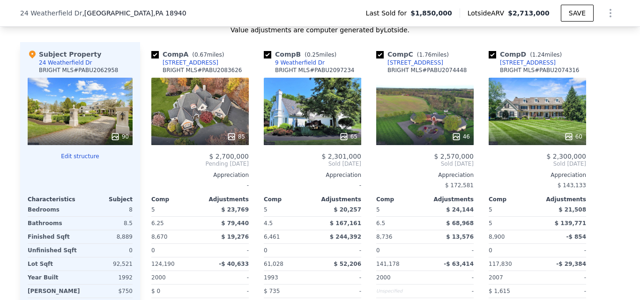
click at [303, 100] on div "65" at bounding box center [312, 111] width 97 height 67
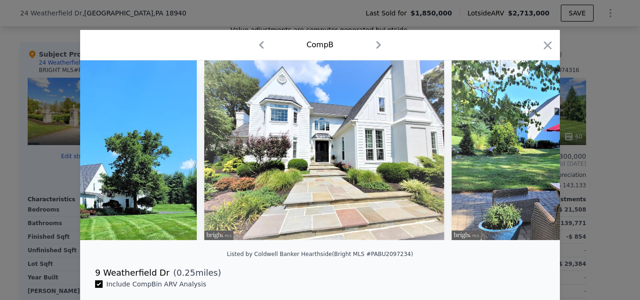
scroll to position [0, 681]
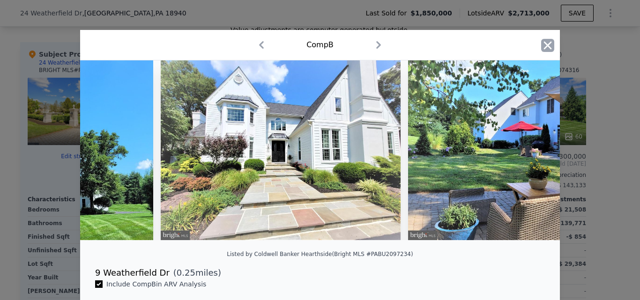
click at [547, 46] on icon "button" at bounding box center [547, 45] width 13 height 13
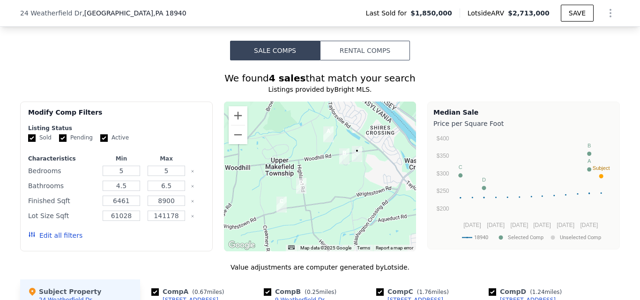
scroll to position [761, 0]
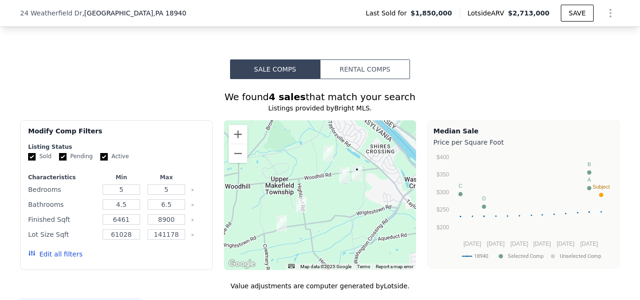
click at [326, 157] on img "12 Old Cabin Rd" at bounding box center [328, 153] width 10 height 16
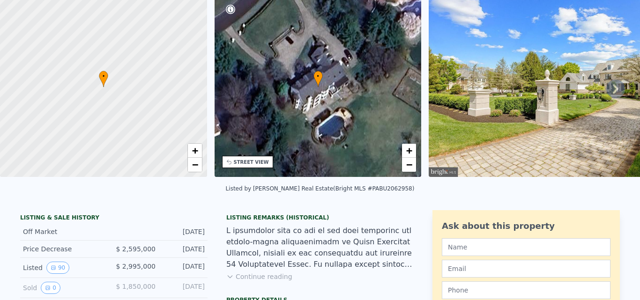
scroll to position [3, 0]
